Goal: Contribute content: Add original content to the website for others to see

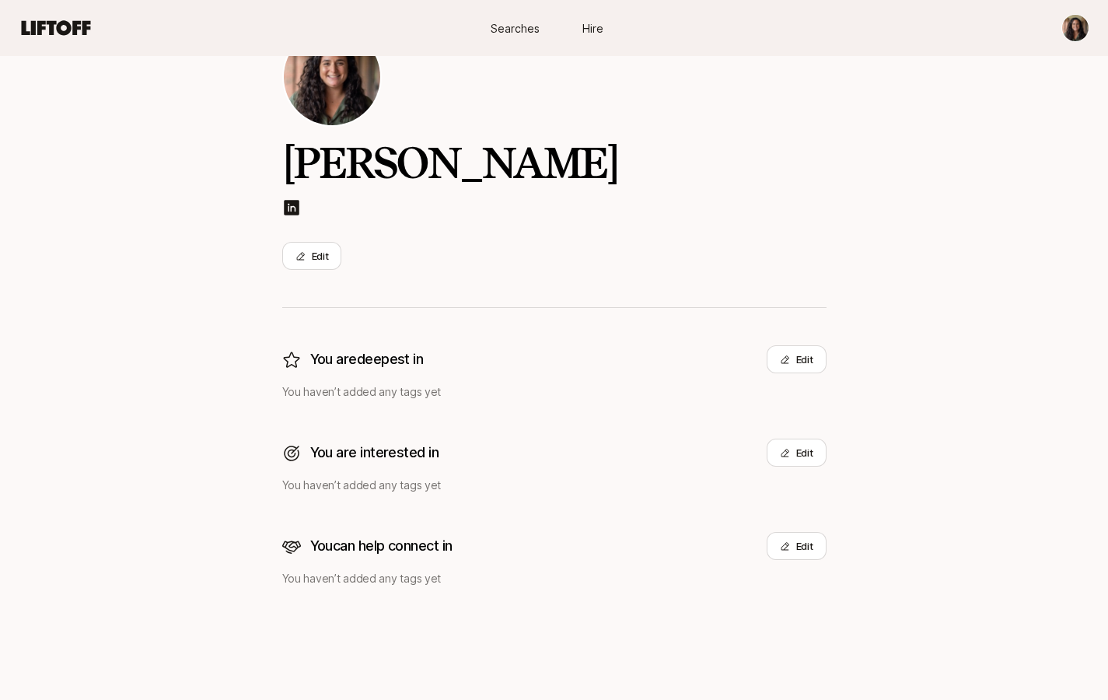
scroll to position [79, 0]
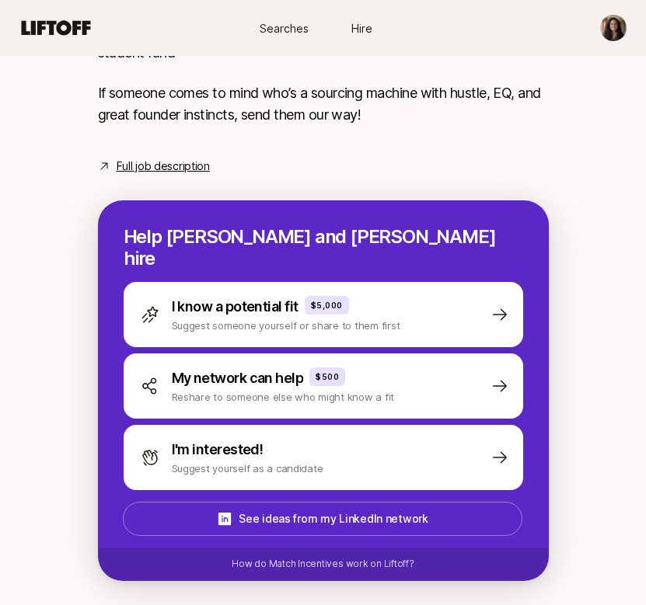
scroll to position [717, 0]
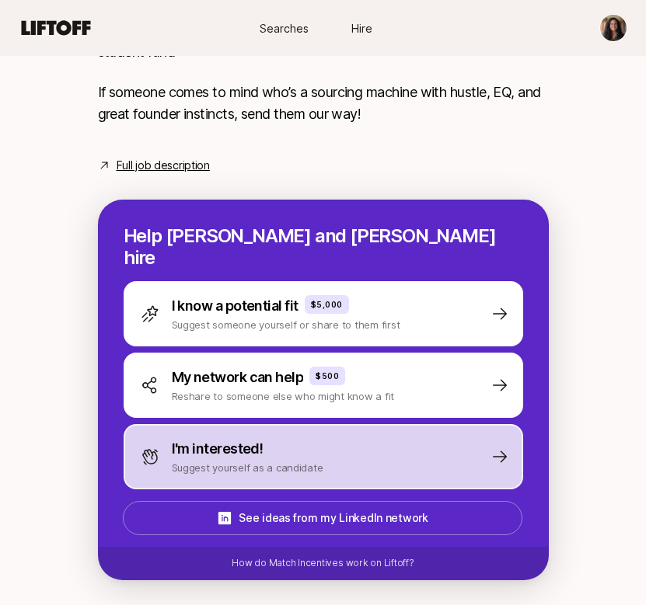
click at [306, 466] on p "Suggest yourself as a candidate" at bounding box center [248, 468] width 152 height 16
type textarea "x"
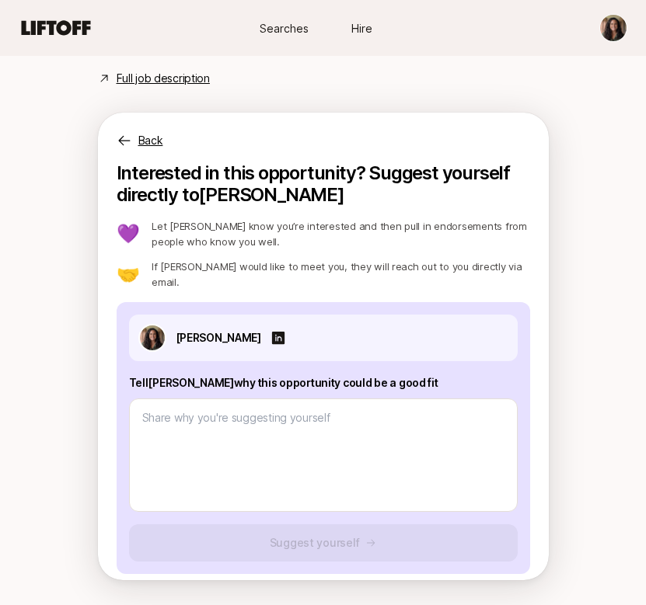
scroll to position [823, 0]
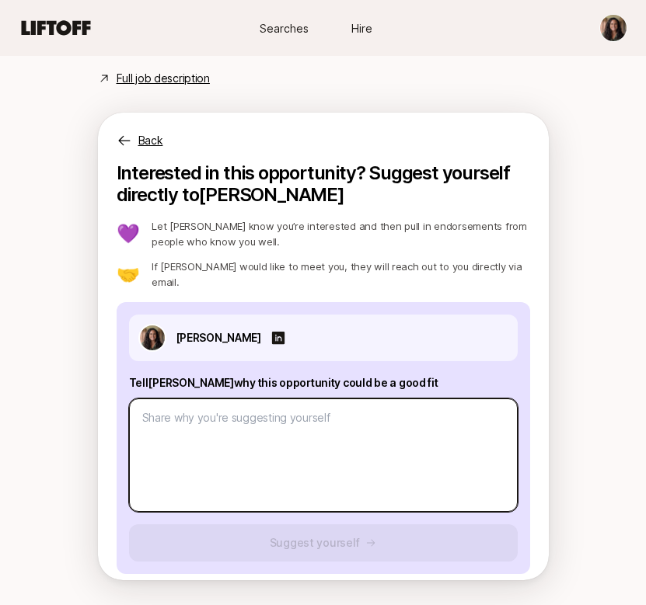
click at [302, 448] on textarea at bounding box center [323, 455] width 389 height 113
paste textarea "My career has been rooted in connecting visionary ideas with the resources and …"
type textarea "My career has been rooted in connecting visionary ideas with the resources and …"
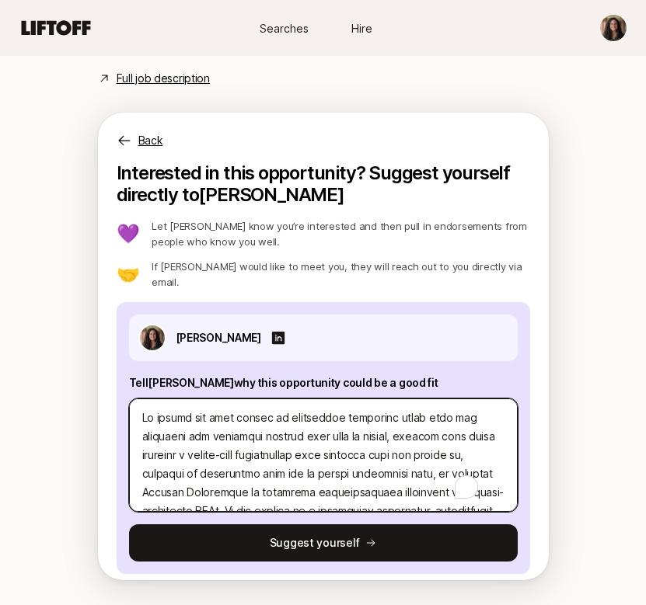
type textarea "x"
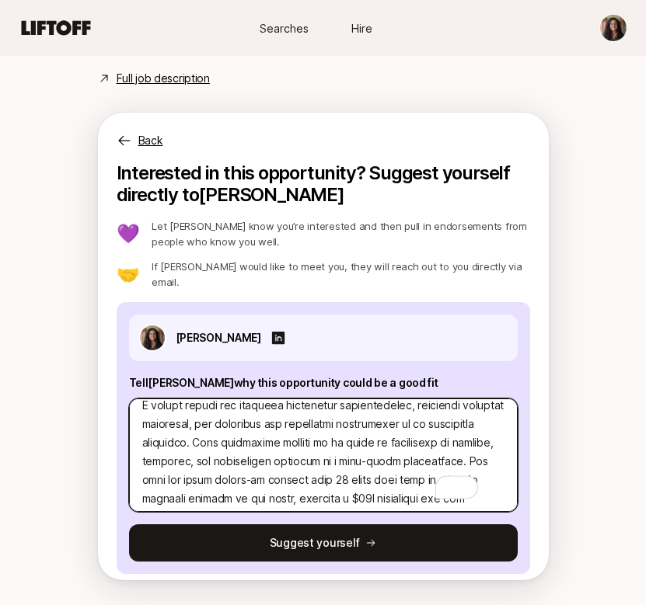
scroll to position [0, 0]
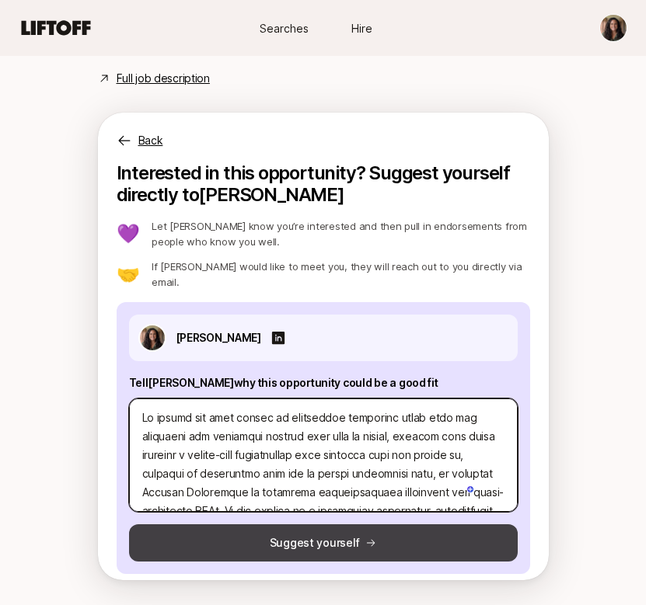
type textarea "My career has been rooted in connecting visionary ideas with the resources and …"
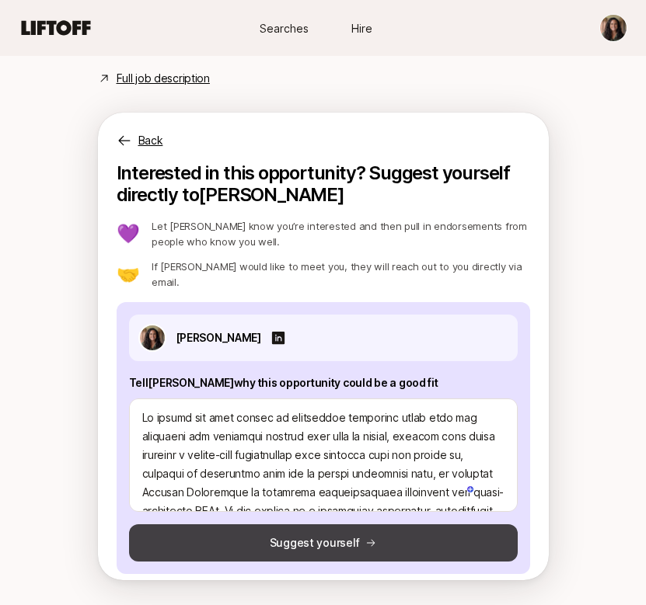
click at [302, 539] on button "Suggest yourself" at bounding box center [323, 543] width 389 height 37
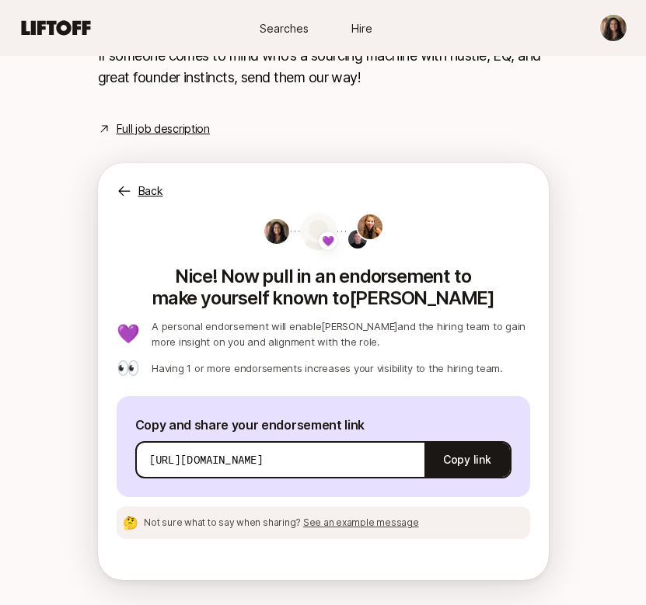
scroll to position [753, 0]
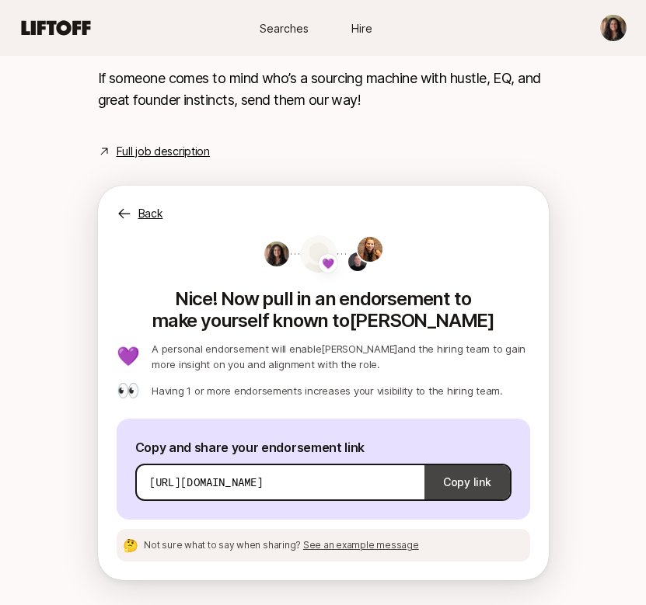
click at [441, 482] on button "Copy link" at bounding box center [466, 483] width 85 height 44
type textarea "x"
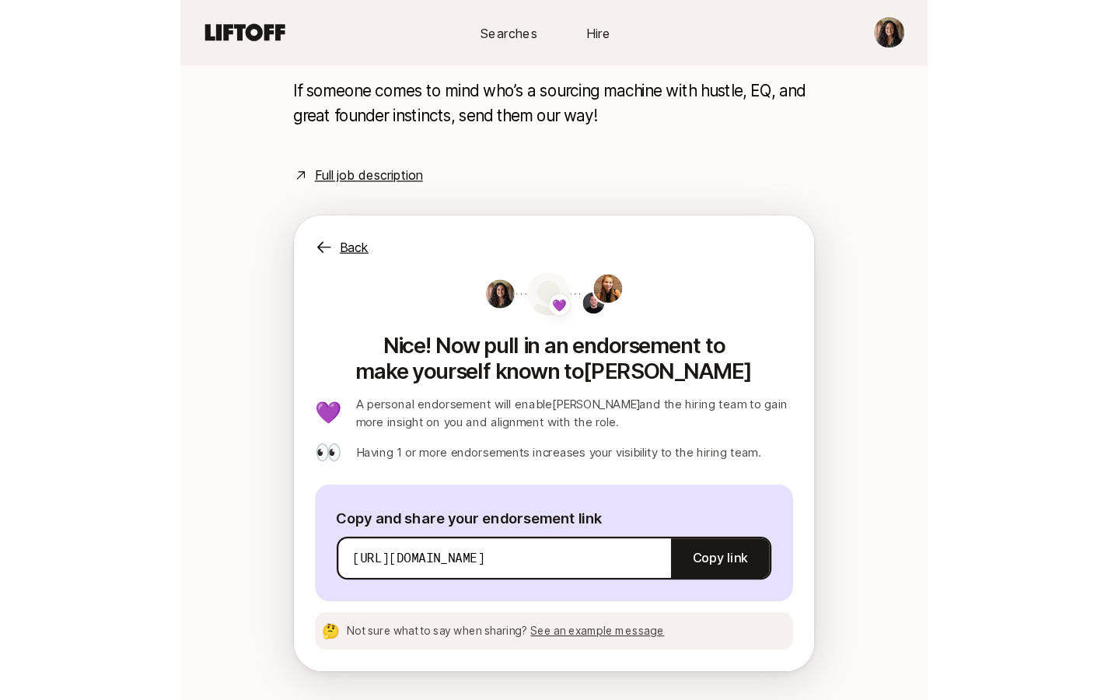
scroll to position [264, 0]
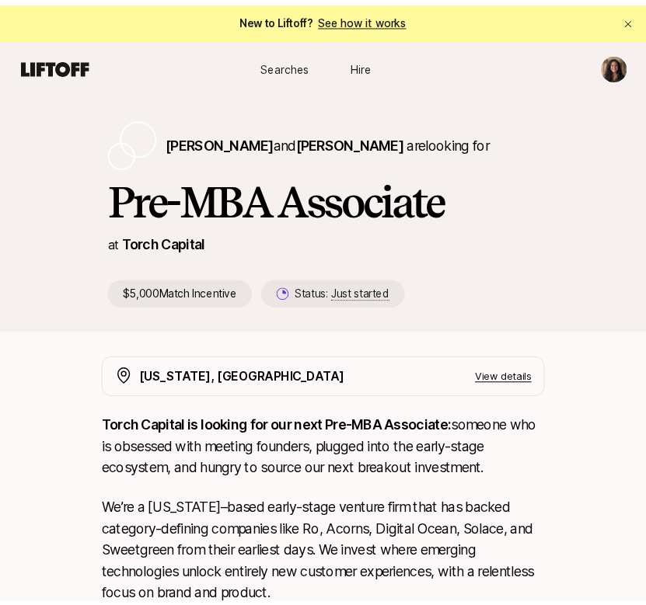
scroll to position [790, 0]
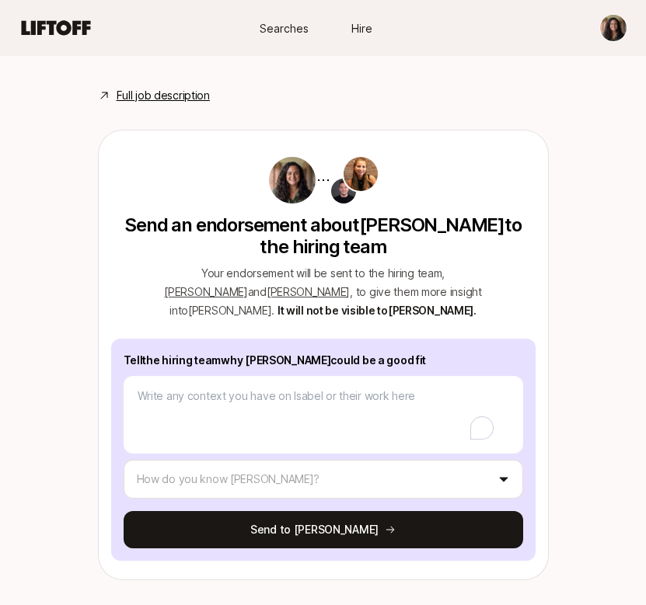
type textarea "x"
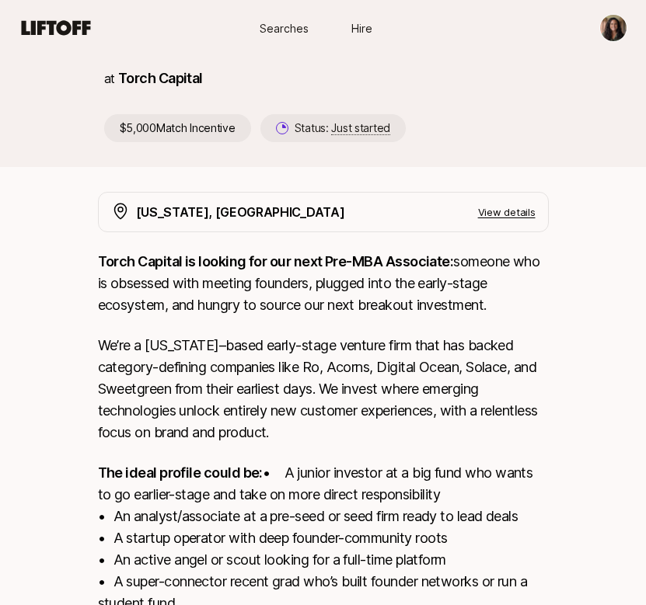
scroll to position [118, 0]
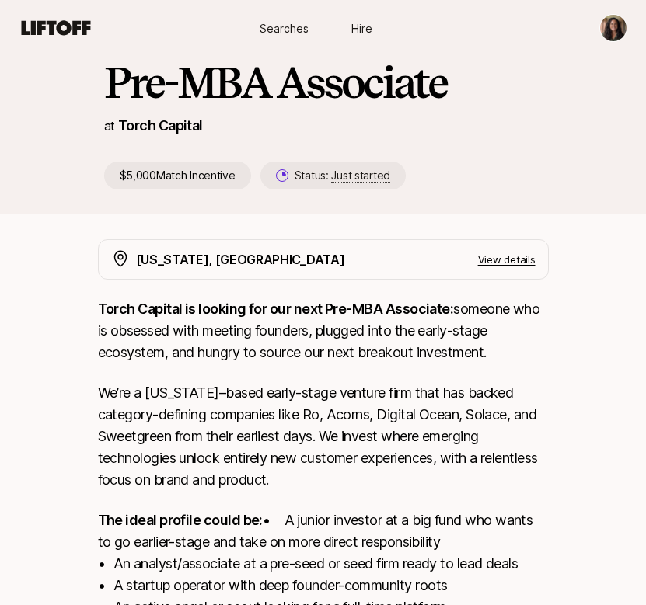
click at [612, 30] on html "New to Liftoff? See how it works Searches Hire Searches Hire Katie Reiner and C…" at bounding box center [323, 184] width 646 height 605
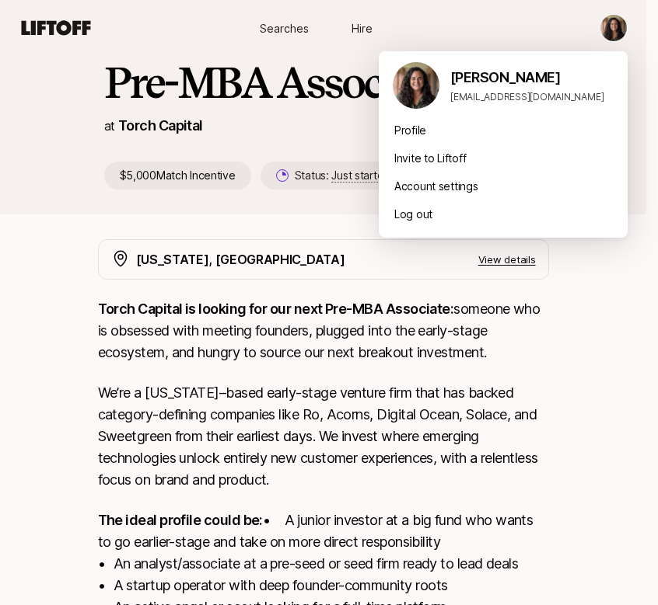
click at [289, 40] on html "New to Liftoff? See how it works Searches Hire Searches Hire Katie Reiner and C…" at bounding box center [329, 184] width 658 height 605
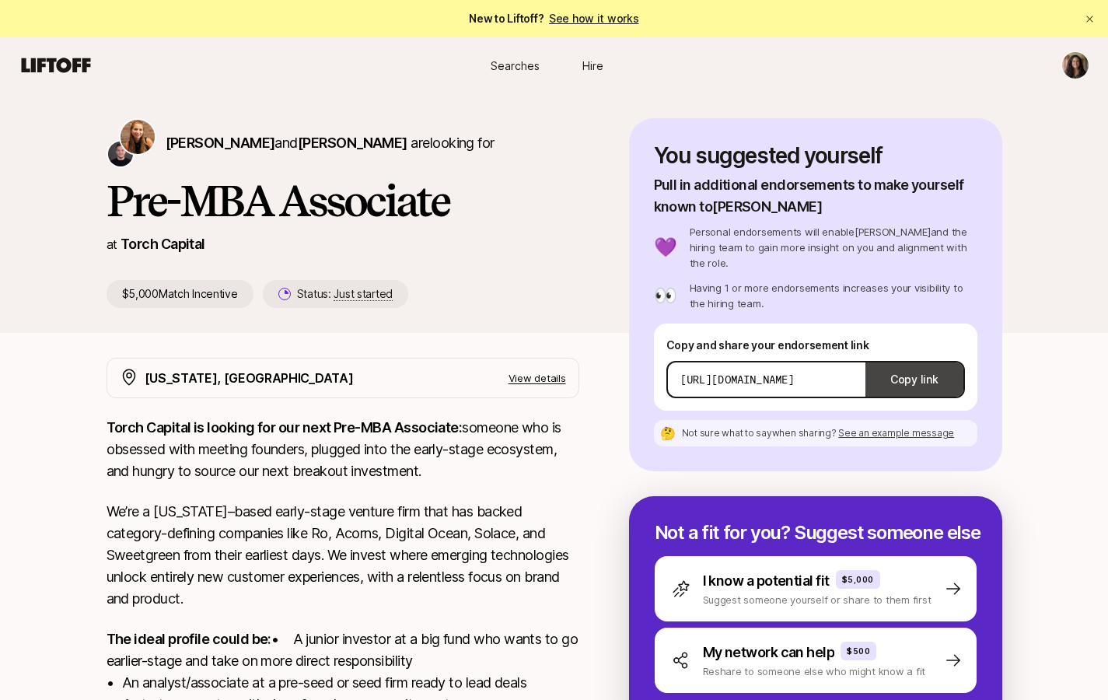
click at [915, 374] on button "Copy link" at bounding box center [913, 380] width 97 height 44
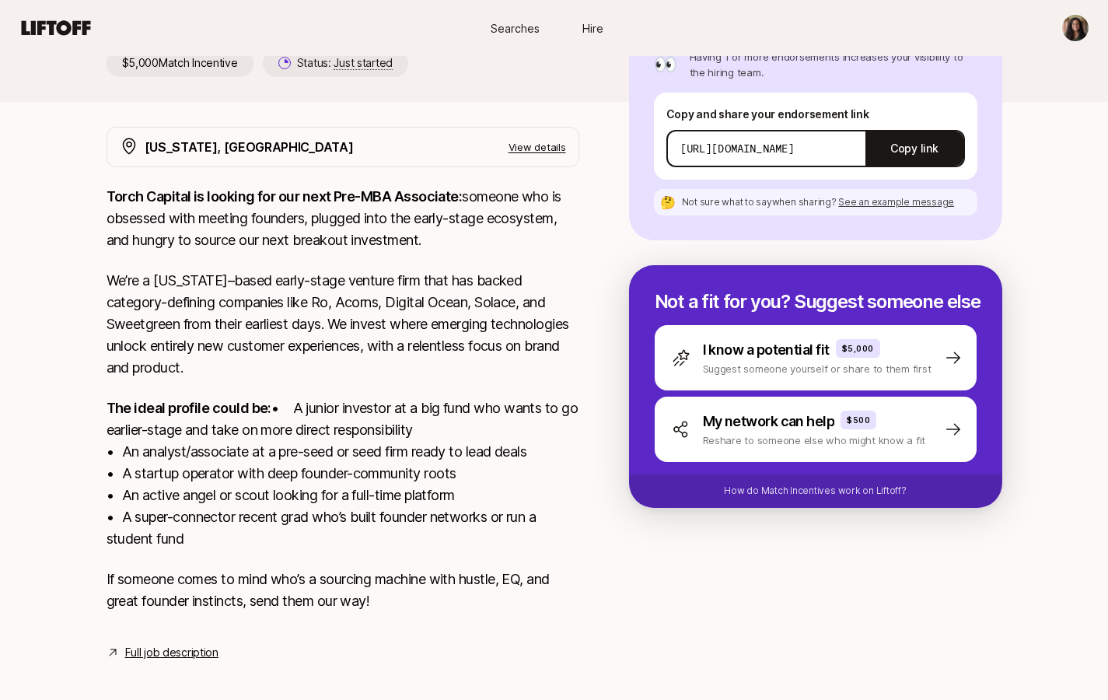
scroll to position [264, 0]
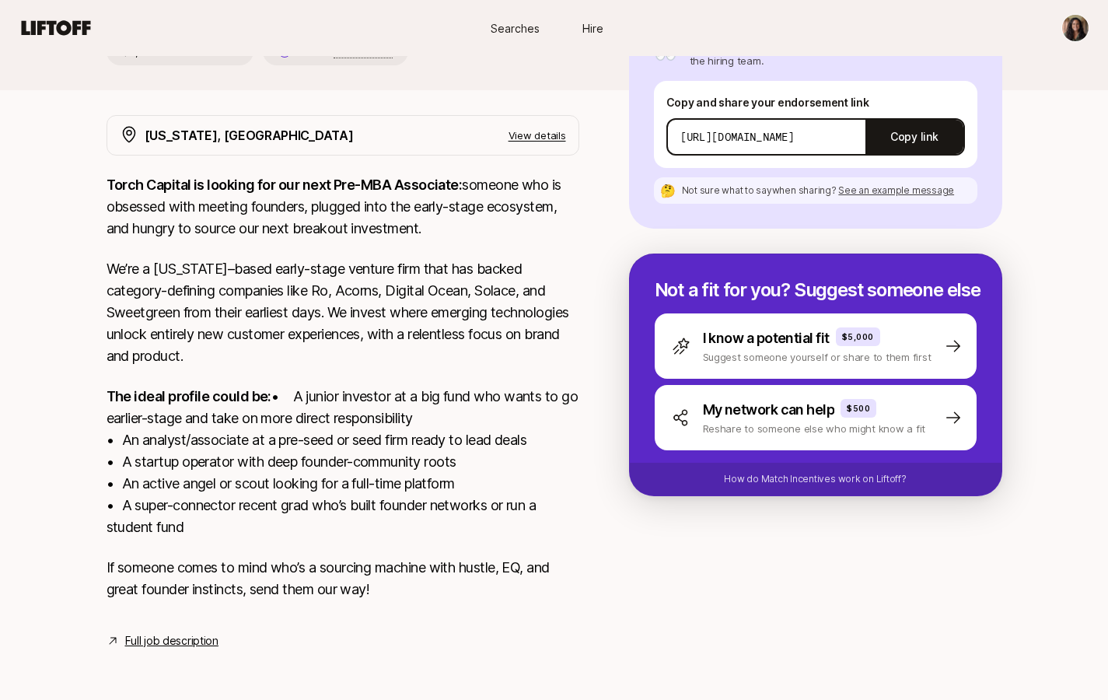
click at [148, 640] on link "Full job description" at bounding box center [171, 640] width 93 height 19
